Goal: Consume media (video, audio): Consume media (video, audio)

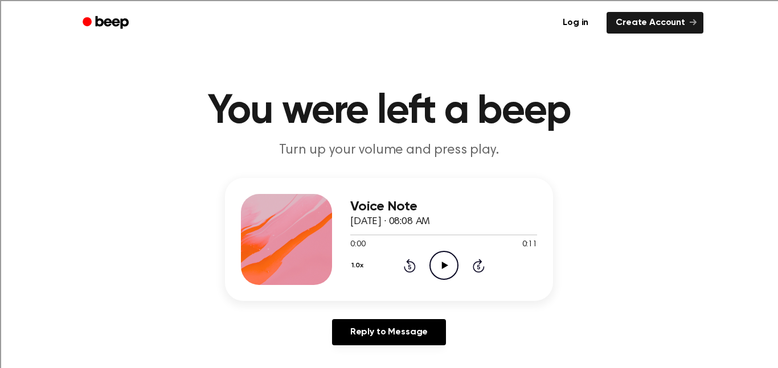
click at [450, 262] on icon "Play Audio" at bounding box center [443, 265] width 29 height 29
click at [409, 267] on icon at bounding box center [409, 267] width 3 height 5
click at [397, 256] on div "1.0x Rewind 5 seconds Pause Audio Skip 5 seconds" at bounding box center [443, 265] width 187 height 29
click at [409, 267] on icon at bounding box center [409, 267] width 3 height 5
click at [409, 260] on icon at bounding box center [410, 266] width 12 height 14
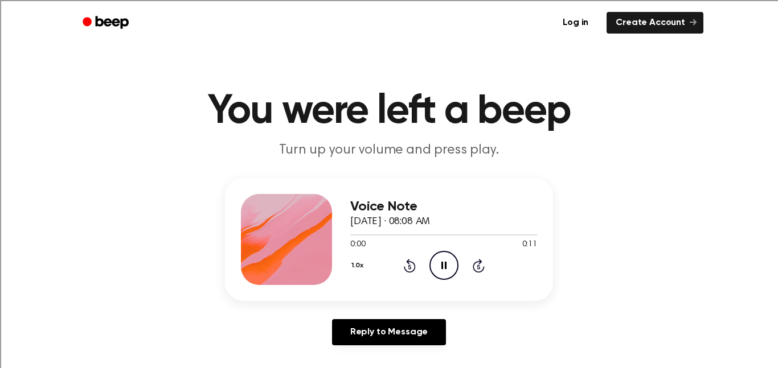
click at [403, 270] on icon "Rewind 5 seconds" at bounding box center [409, 265] width 13 height 15
click at [397, 277] on div "1.0x Rewind 5 seconds Pause Audio Skip 5 seconds" at bounding box center [443, 265] width 187 height 29
click at [442, 266] on icon at bounding box center [444, 265] width 6 height 7
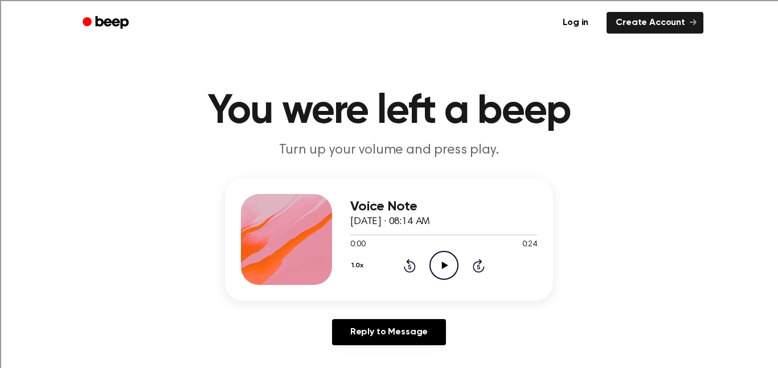
click at [443, 272] on icon "Play Audio" at bounding box center [443, 265] width 29 height 29
click at [443, 272] on icon "Pause Audio" at bounding box center [443, 265] width 29 height 29
click at [446, 265] on icon "Play Audio" at bounding box center [443, 265] width 29 height 29
click at [446, 265] on icon at bounding box center [443, 265] width 5 height 7
click at [441, 270] on icon "Play Audio" at bounding box center [443, 265] width 29 height 29
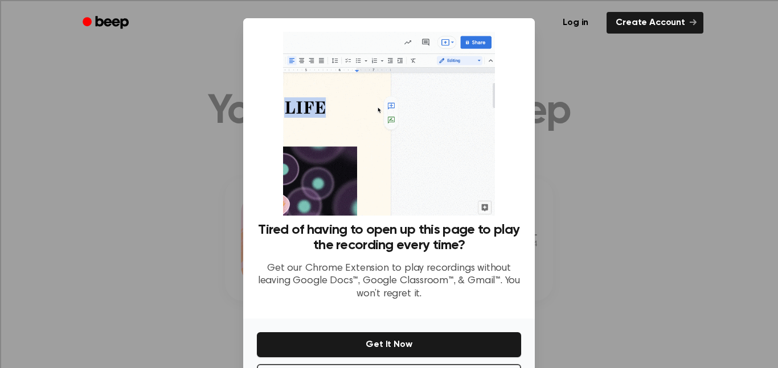
click at [554, 264] on div at bounding box center [389, 184] width 778 height 368
click at [518, 30] on ul "Log in Create Account" at bounding box center [425, 23] width 555 height 26
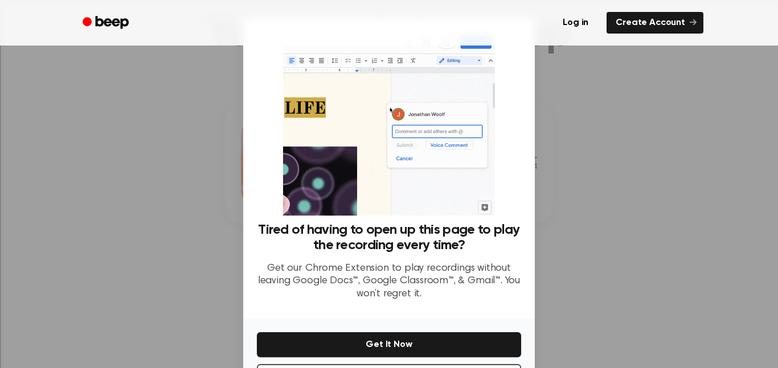
scroll to position [80, 0]
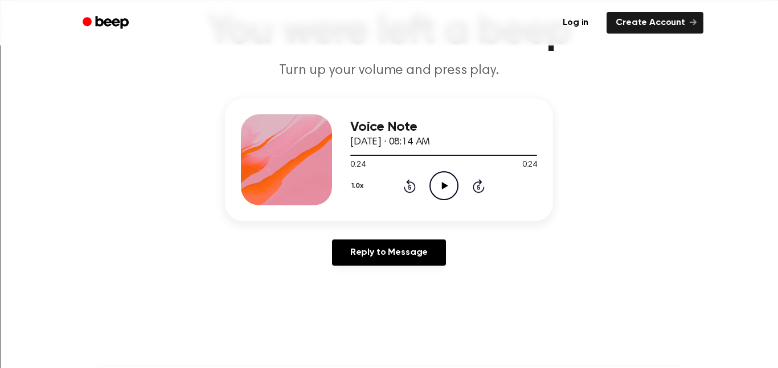
click at [446, 187] on icon at bounding box center [444, 185] width 6 height 7
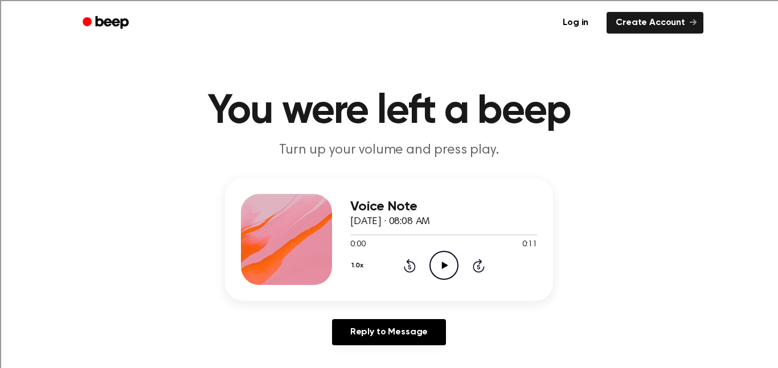
click at [440, 274] on icon "Play Audio" at bounding box center [443, 265] width 29 height 29
